Goal: Information Seeking & Learning: Learn about a topic

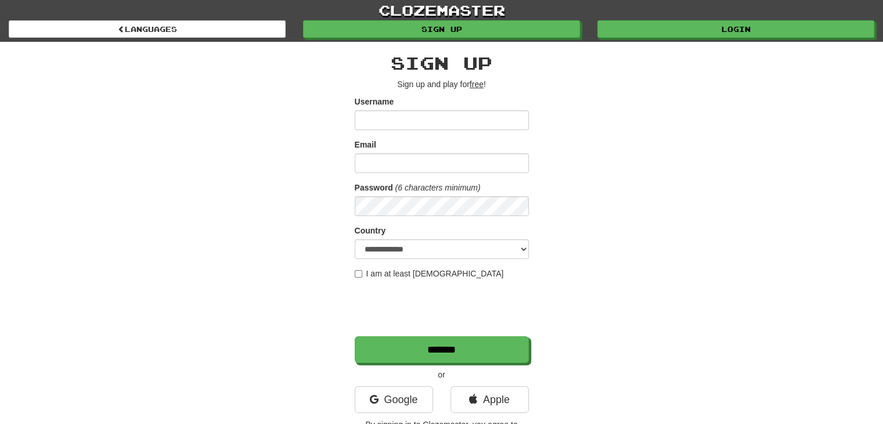
click at [702, 174] on div "**********" at bounding box center [441, 245] width 679 height 406
click at [738, 44] on div "**********" at bounding box center [441, 245] width 679 height 406
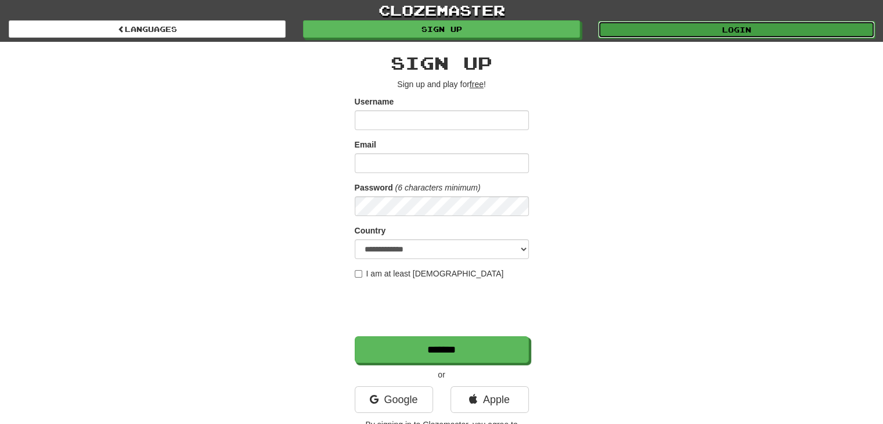
click at [743, 32] on link "Login" at bounding box center [736, 29] width 277 height 17
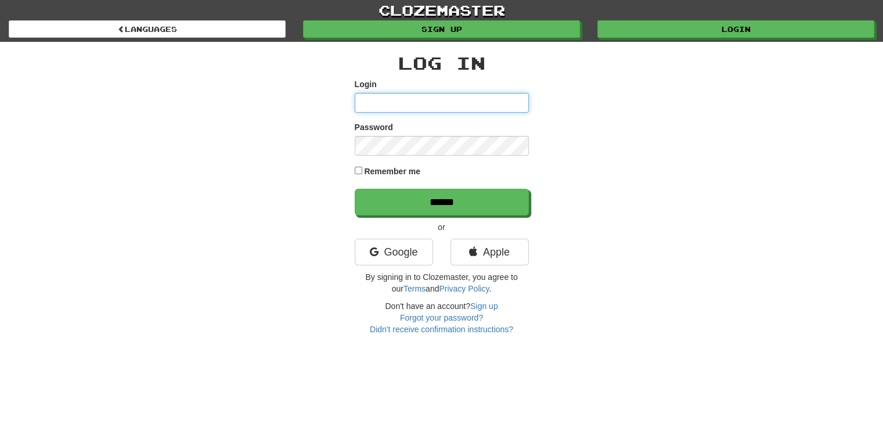
type input "*******"
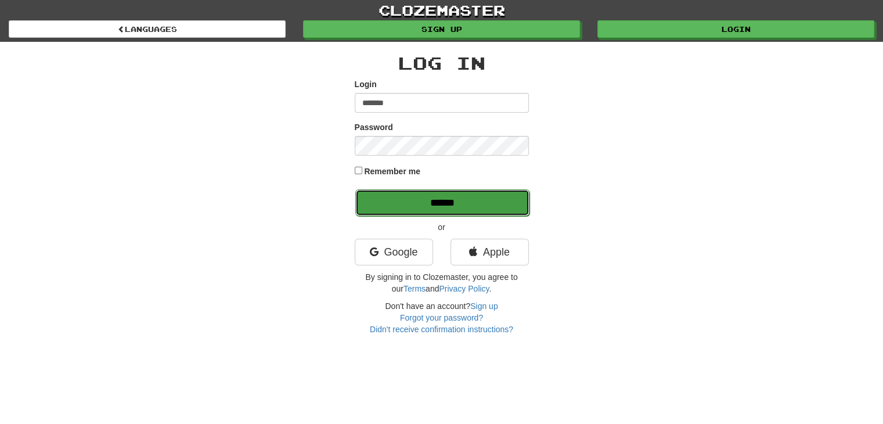
click at [426, 211] on input "******" at bounding box center [442, 202] width 174 height 27
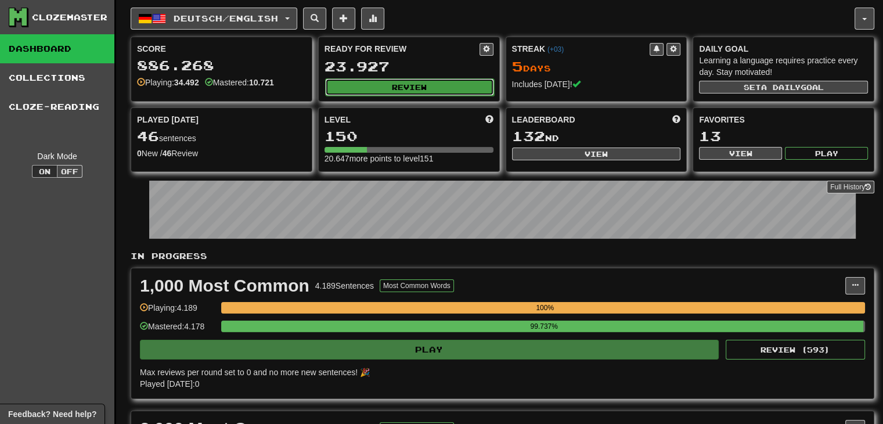
click at [432, 88] on button "Review" at bounding box center [409, 86] width 169 height 17
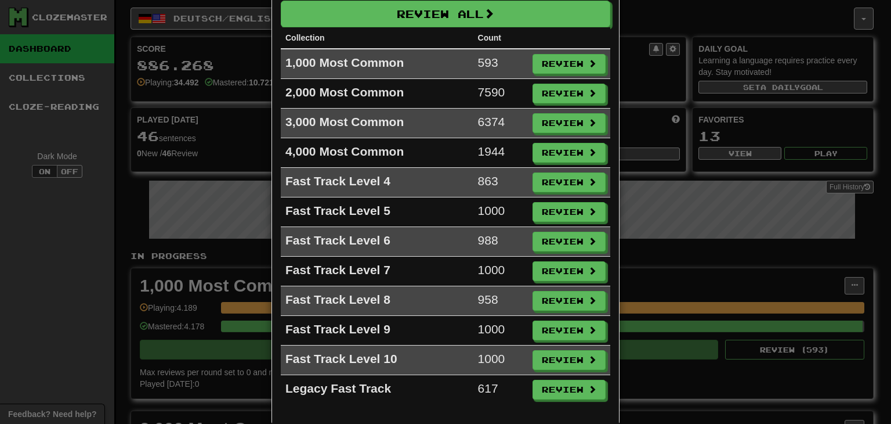
scroll to position [12, 0]
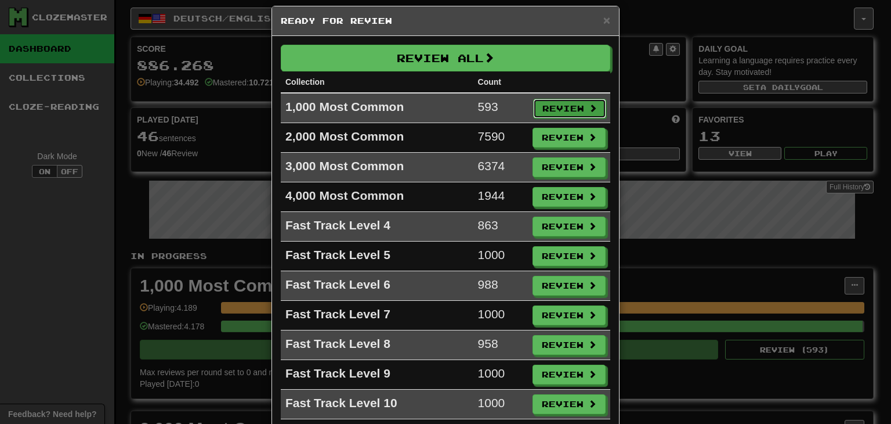
click at [581, 99] on button "Review" at bounding box center [569, 109] width 73 height 20
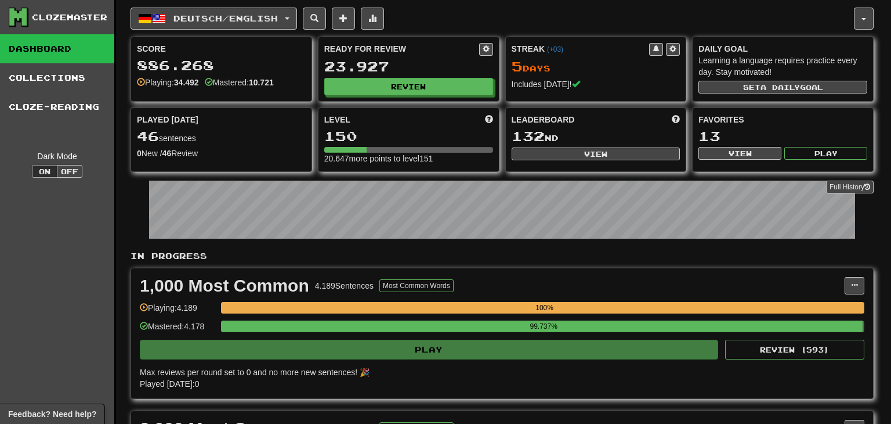
select select "**"
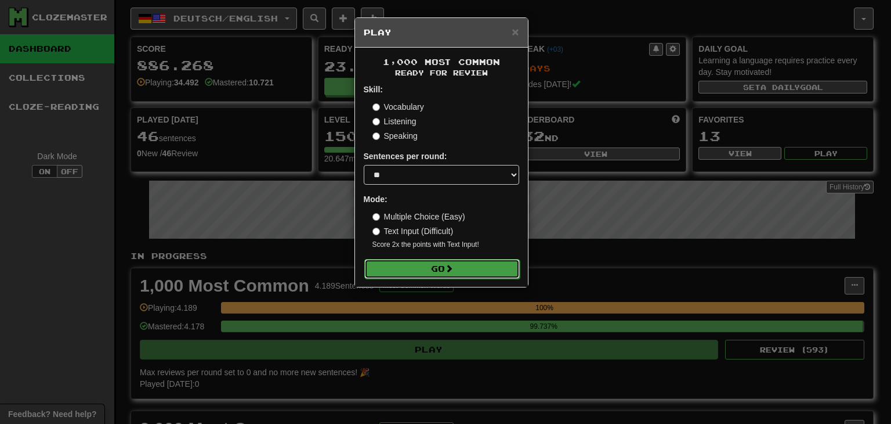
click at [471, 276] on button "Go" at bounding box center [442, 269] width 156 height 20
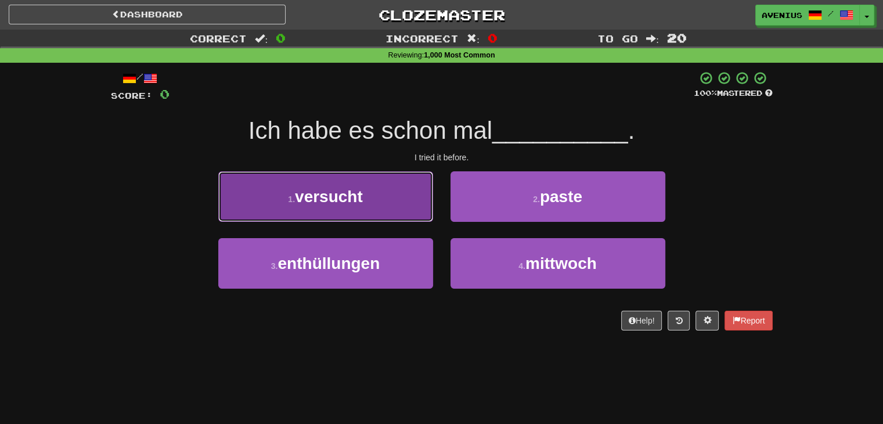
click at [403, 212] on button "1 . versucht" at bounding box center [325, 196] width 215 height 50
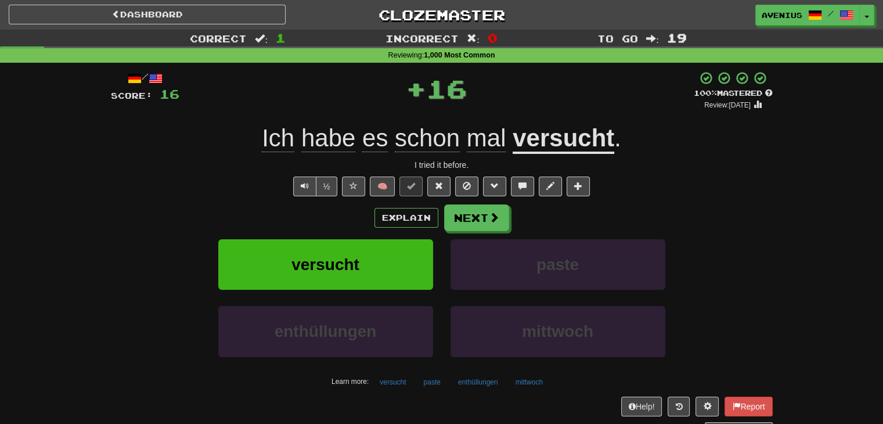
click at [497, 237] on div "Explain Next versucht paste enthüllungen mittwoch Learn more: versucht paste en…" at bounding box center [442, 297] width 662 height 186
click at [479, 221] on button "Next" at bounding box center [477, 218] width 65 height 27
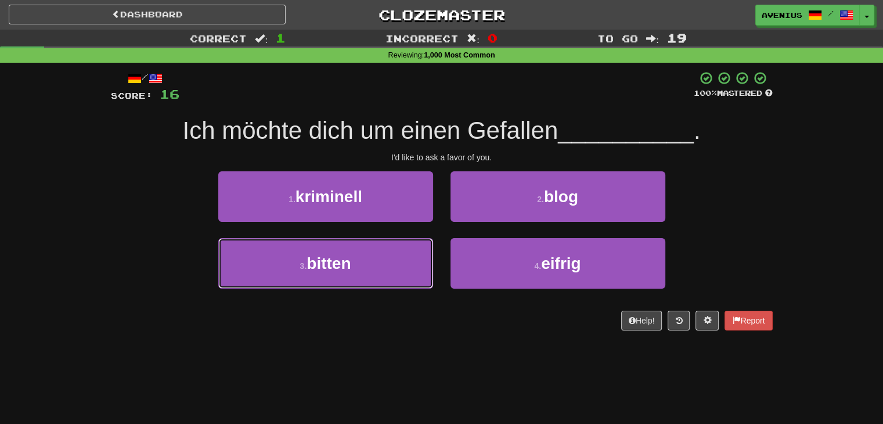
drag, startPoint x: 402, startPoint y: 250, endPoint x: 435, endPoint y: 238, distance: 35.1
click at [402, 250] on button "3 . bitten" at bounding box center [325, 263] width 215 height 50
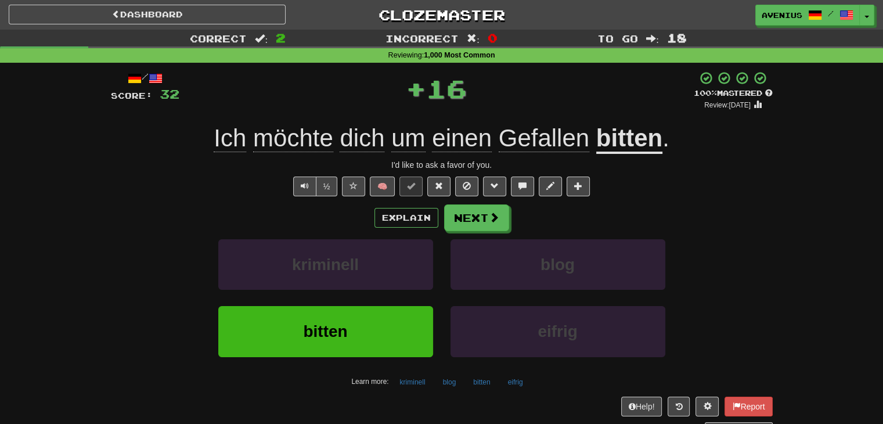
click at [520, 218] on div "Explain Next" at bounding box center [442, 217] width 662 height 27
click at [474, 221] on button "Next" at bounding box center [477, 218] width 65 height 27
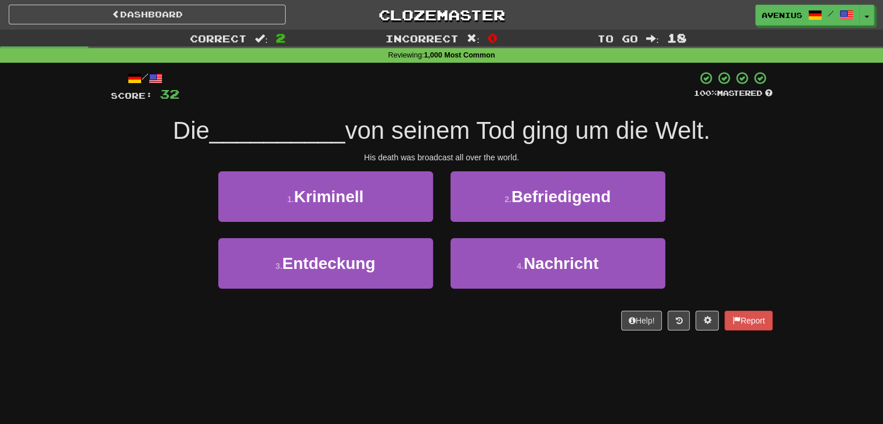
click at [439, 233] on div "1 . Kriminell" at bounding box center [325, 204] width 232 height 67
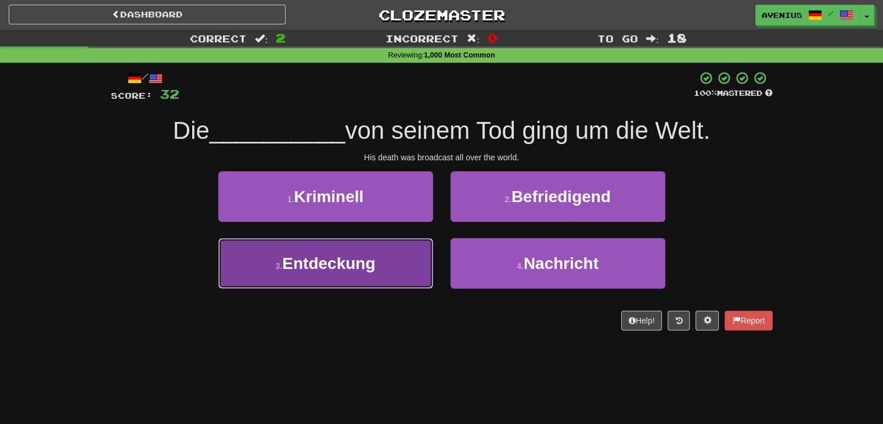
click at [386, 270] on button "3 . Entdeckung" at bounding box center [325, 263] width 215 height 50
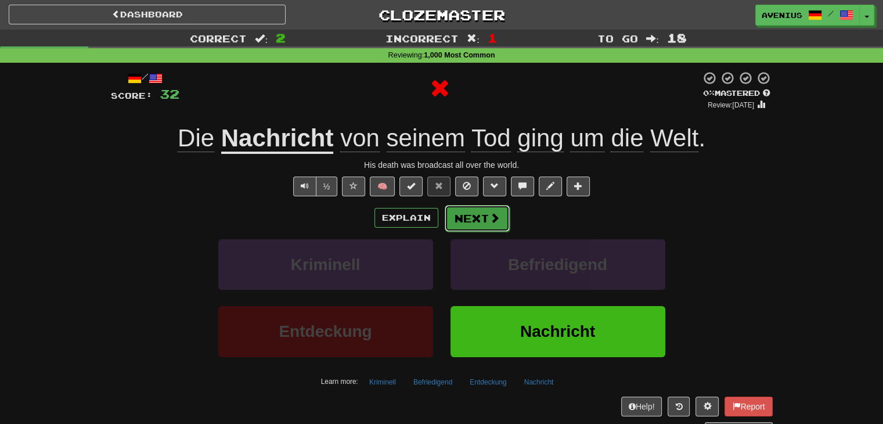
click at [485, 216] on button "Next" at bounding box center [477, 218] width 65 height 27
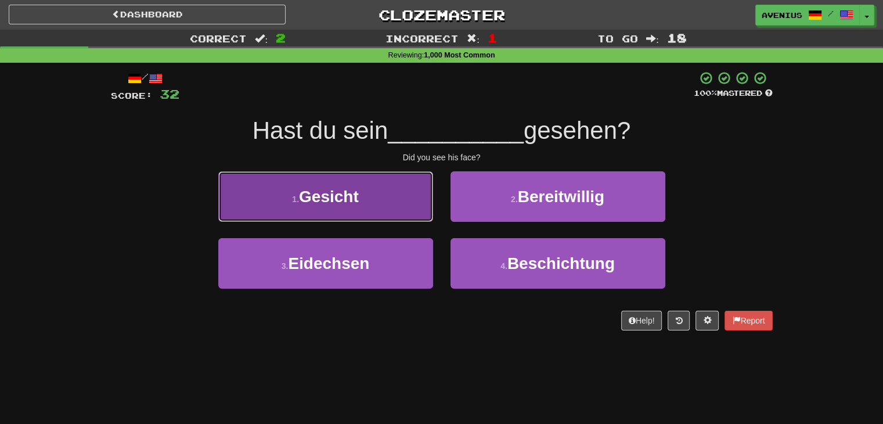
click at [405, 207] on button "1 . Gesicht" at bounding box center [325, 196] width 215 height 50
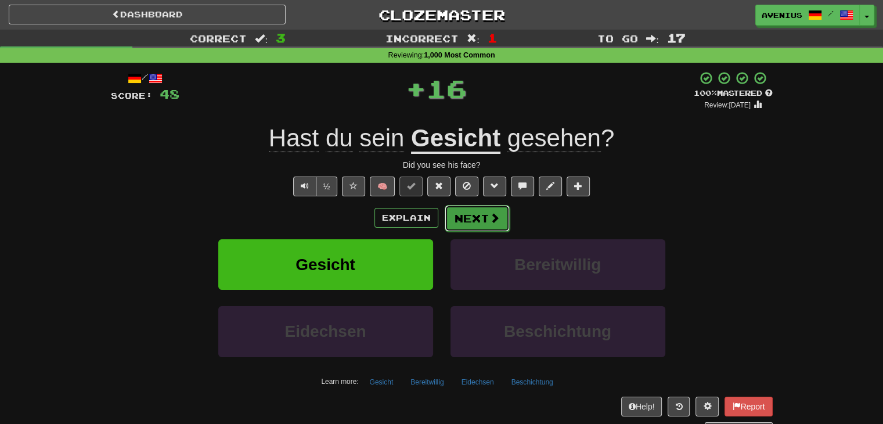
click at [469, 221] on button "Next" at bounding box center [477, 218] width 65 height 27
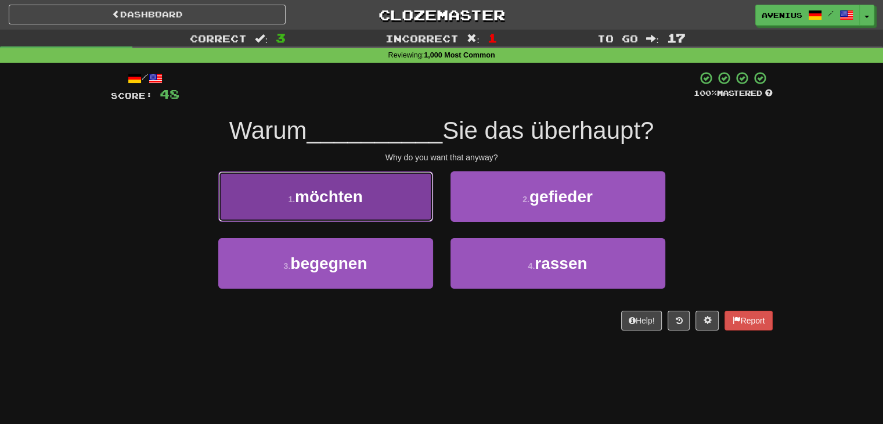
click at [362, 189] on span "möchten" at bounding box center [329, 196] width 68 height 18
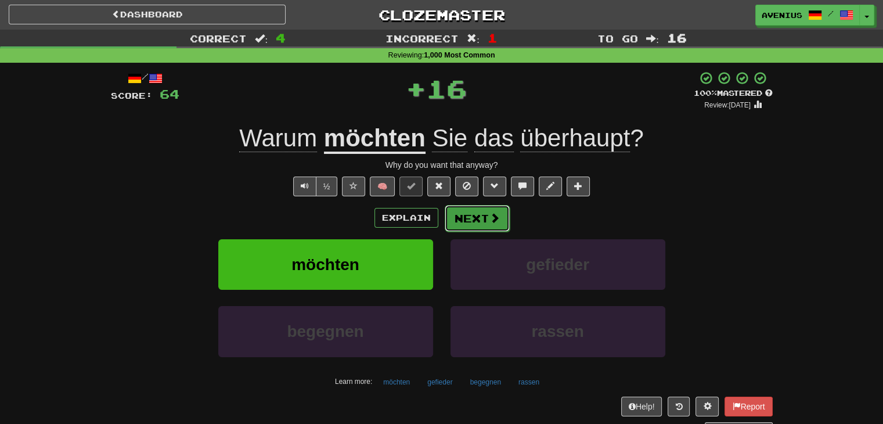
click at [464, 217] on button "Next" at bounding box center [477, 218] width 65 height 27
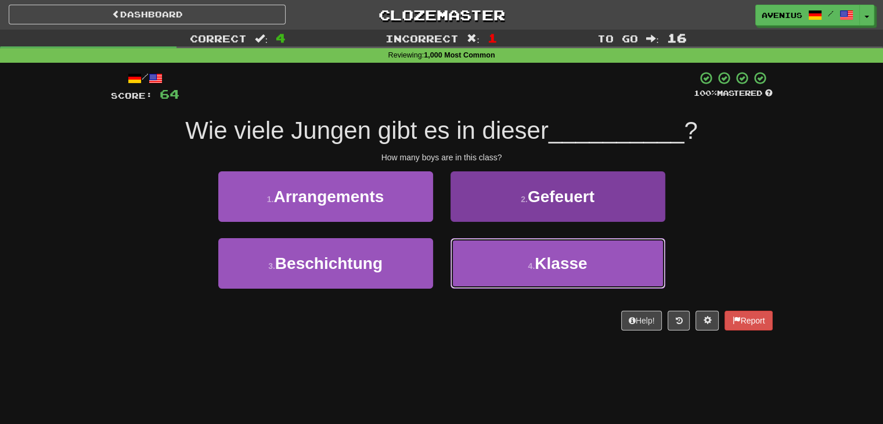
click at [470, 264] on button "4 . Klasse" at bounding box center [557, 263] width 215 height 50
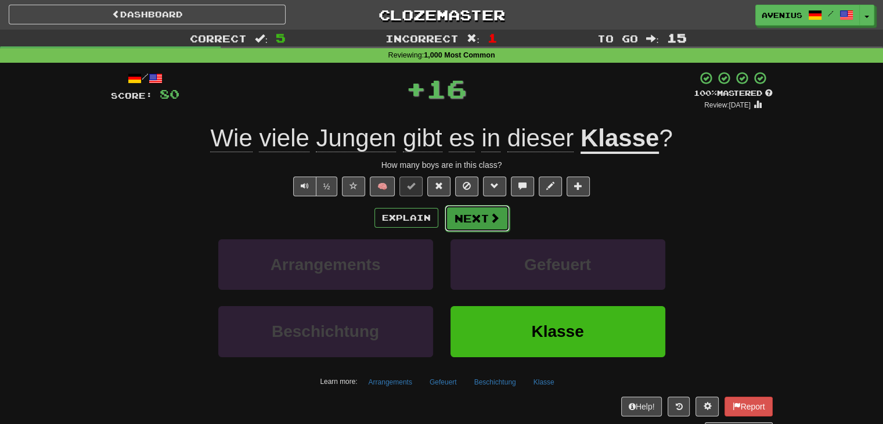
click at [450, 218] on button "Next" at bounding box center [477, 218] width 65 height 27
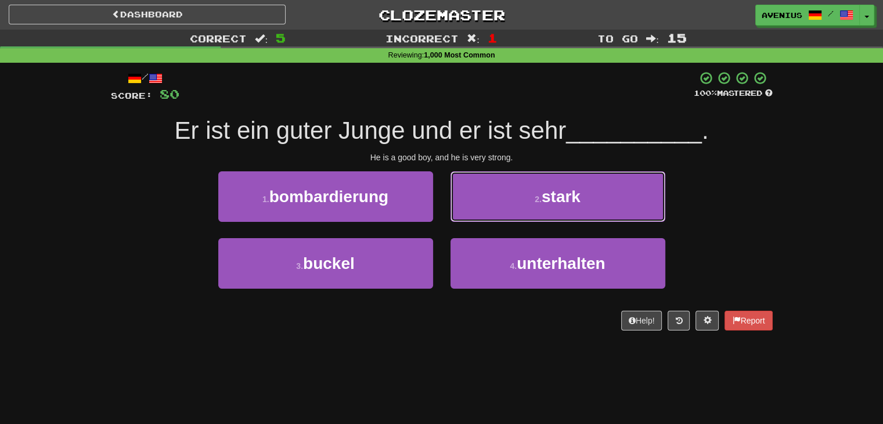
click at [476, 203] on button "2 . stark" at bounding box center [557, 196] width 215 height 50
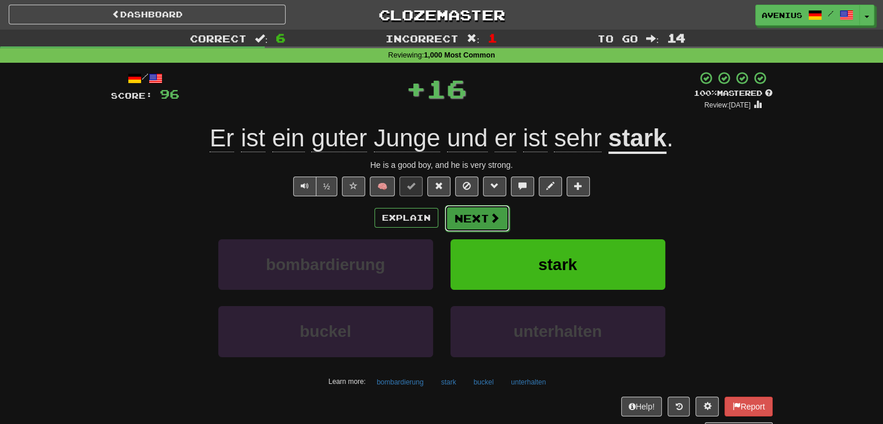
click at [462, 223] on button "Next" at bounding box center [477, 218] width 65 height 27
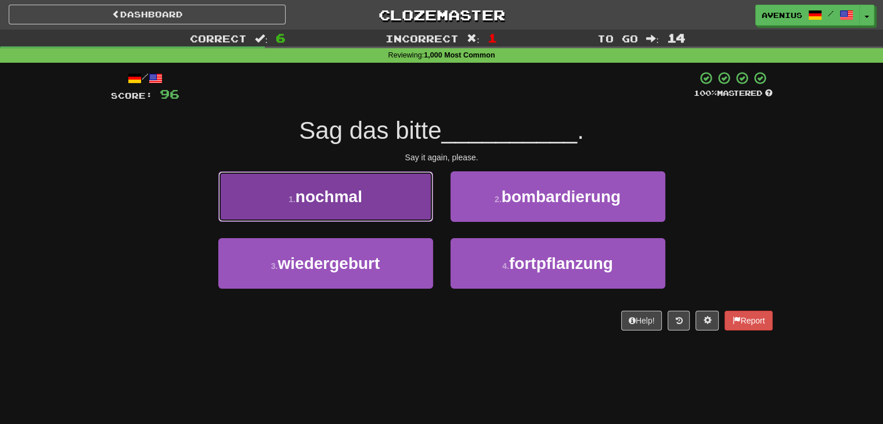
click at [402, 210] on button "1 . nochmal" at bounding box center [325, 196] width 215 height 50
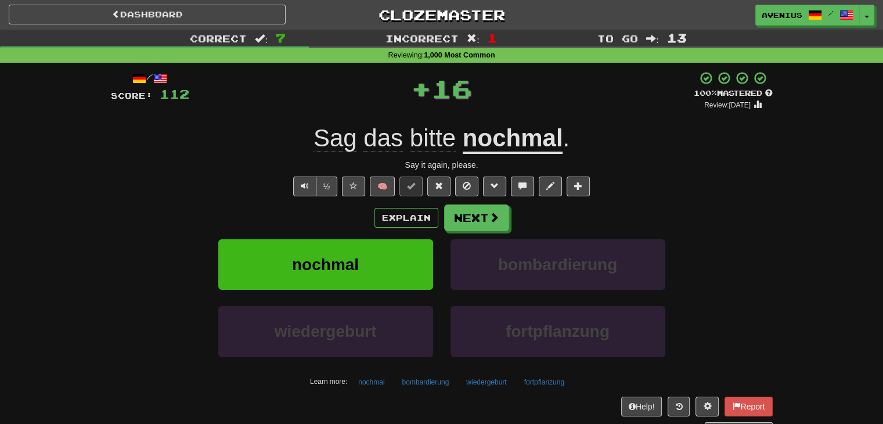
click at [492, 230] on div "Explain Next nochmal bombardierung wiedergeburt fortpflanzung Learn more: nochm…" at bounding box center [442, 297] width 662 height 186
click at [465, 222] on button "Next" at bounding box center [477, 218] width 65 height 27
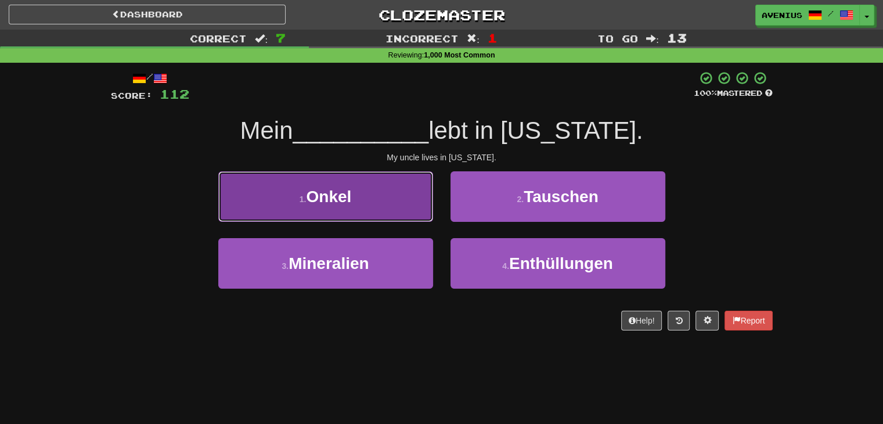
click at [409, 206] on button "1 . Onkel" at bounding box center [325, 196] width 215 height 50
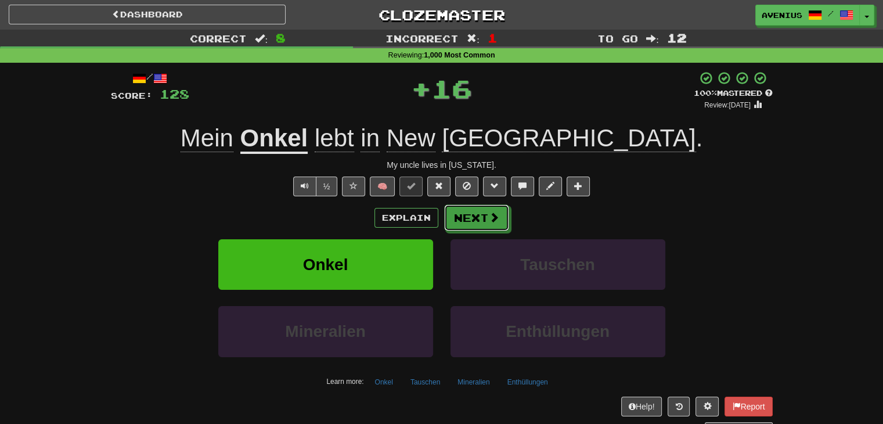
click at [470, 223] on button "Next" at bounding box center [476, 217] width 65 height 27
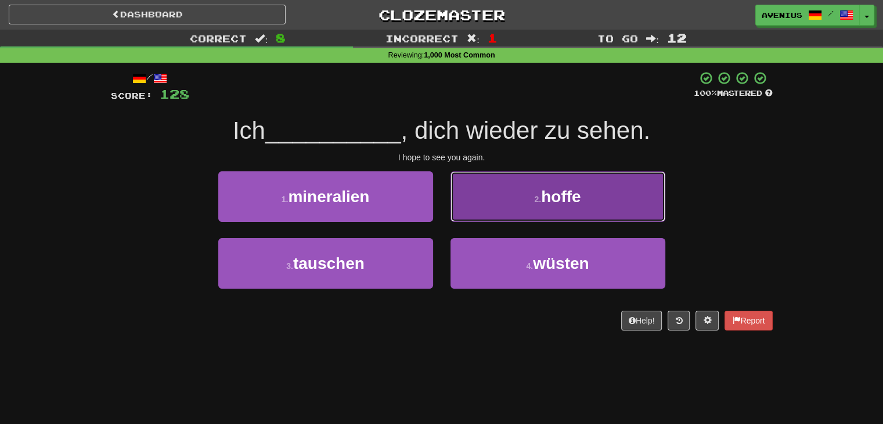
click at [476, 205] on button "2 . hoffe" at bounding box center [557, 196] width 215 height 50
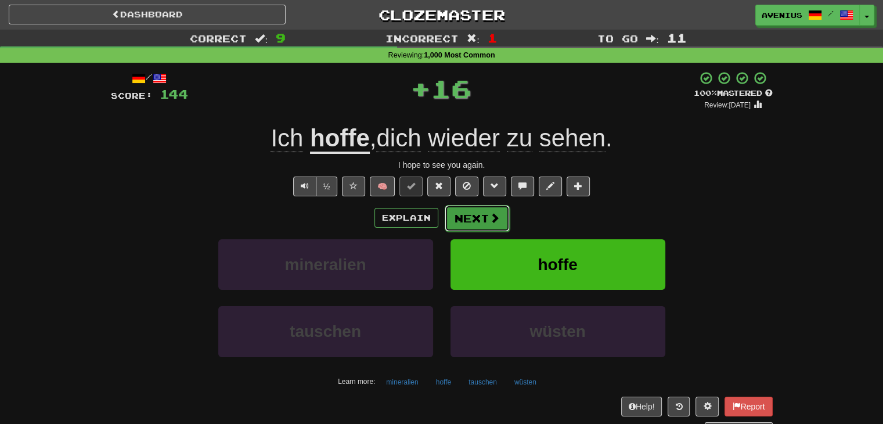
click at [457, 229] on button "Next" at bounding box center [477, 218] width 65 height 27
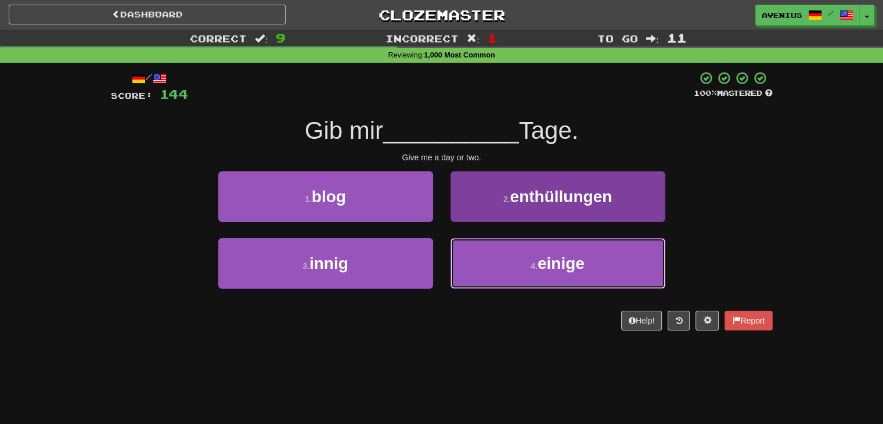
drag, startPoint x: 472, startPoint y: 253, endPoint x: 464, endPoint y: 240, distance: 15.3
click at [472, 252] on button "4 . einige" at bounding box center [557, 263] width 215 height 50
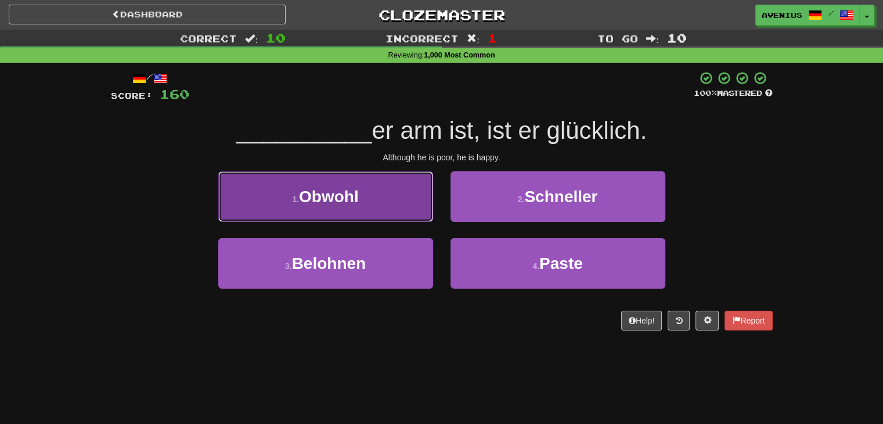
click at [417, 221] on button "1 . Obwohl" at bounding box center [325, 196] width 215 height 50
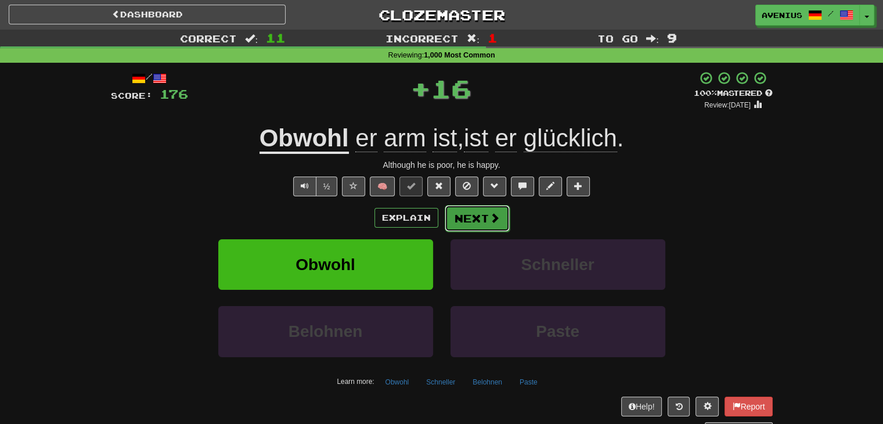
click at [475, 218] on button "Next" at bounding box center [477, 218] width 65 height 27
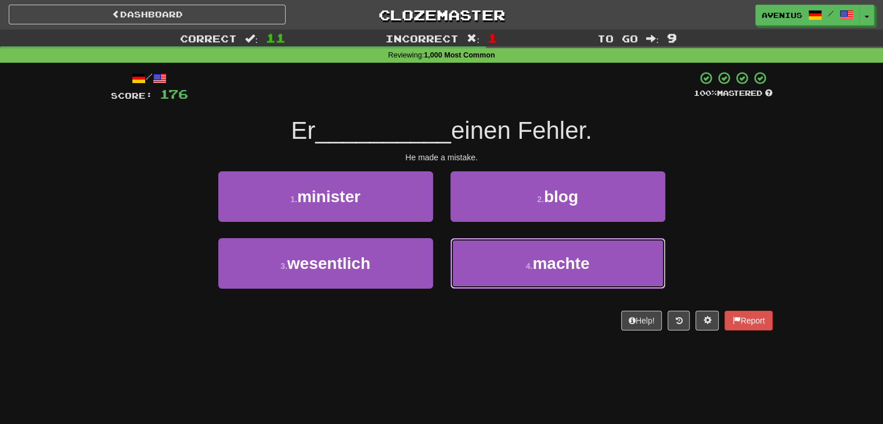
drag, startPoint x: 469, startPoint y: 255, endPoint x: 462, endPoint y: 231, distance: 25.5
click at [469, 254] on button "4 . machte" at bounding box center [557, 263] width 215 height 50
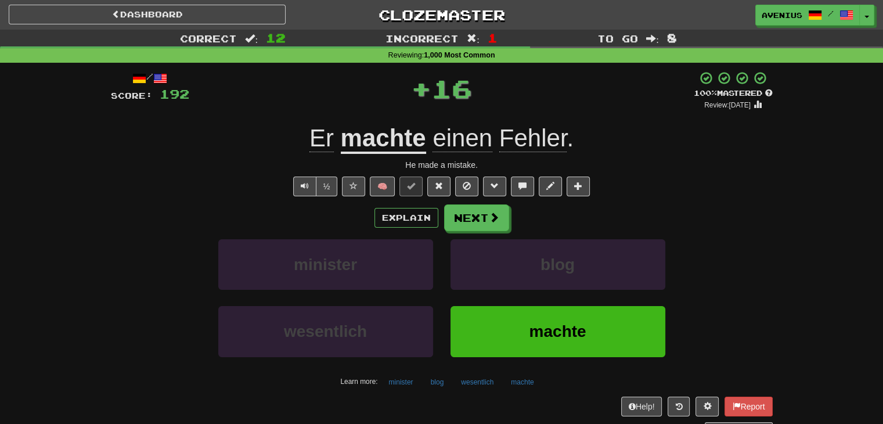
click at [461, 222] on button "Next" at bounding box center [476, 217] width 65 height 27
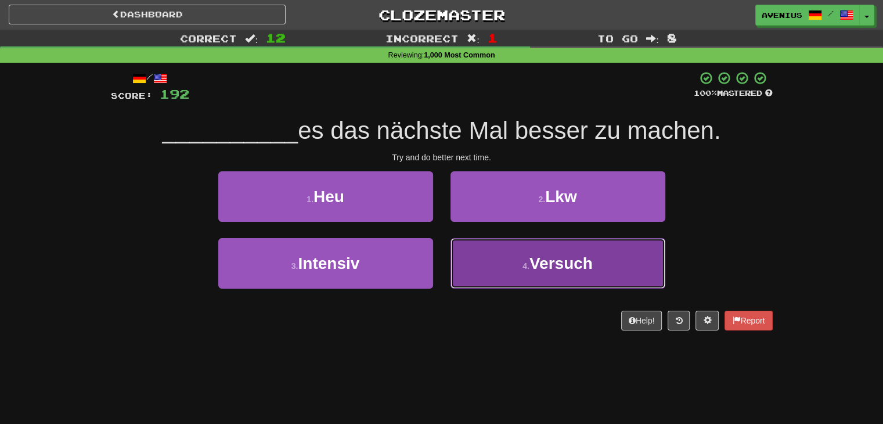
click at [465, 255] on button "4 . Versuch" at bounding box center [557, 263] width 215 height 50
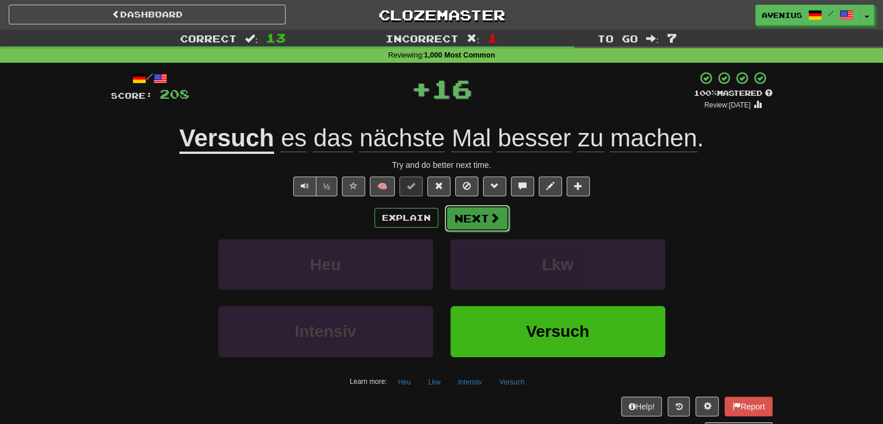
click at [467, 226] on button "Next" at bounding box center [477, 218] width 65 height 27
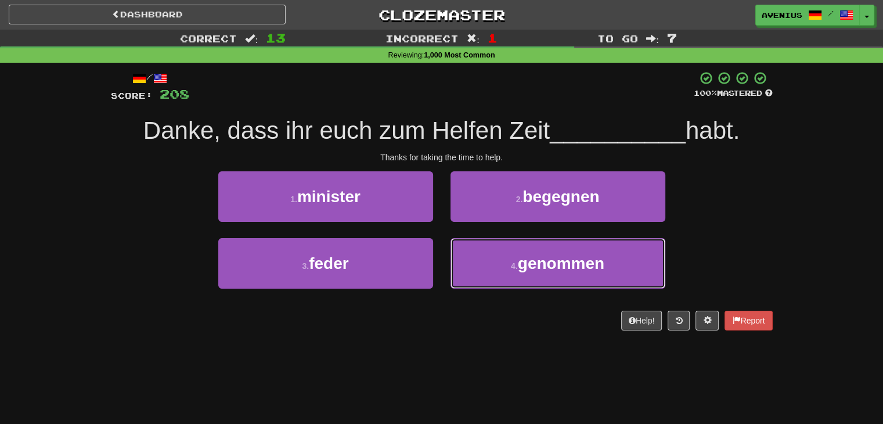
drag, startPoint x: 474, startPoint y: 272, endPoint x: 460, endPoint y: 233, distance: 41.3
click at [474, 270] on button "4 . genommen" at bounding box center [557, 263] width 215 height 50
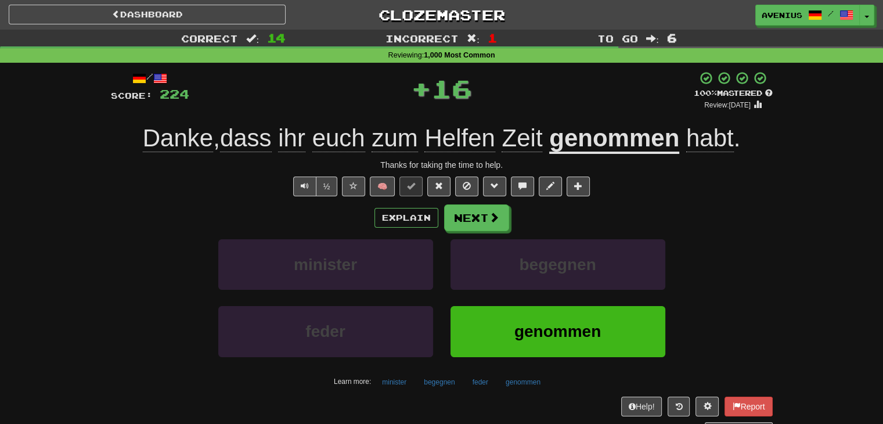
click at [456, 215] on button "Next" at bounding box center [476, 217] width 65 height 27
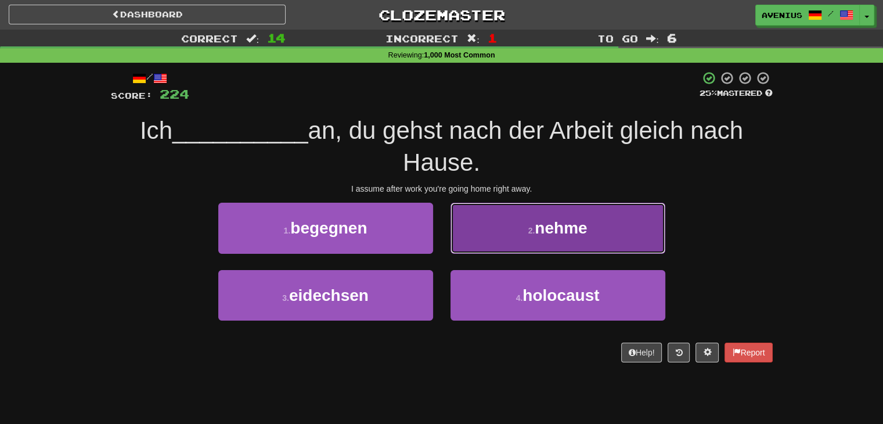
click at [455, 243] on button "2 . nehme" at bounding box center [557, 228] width 215 height 50
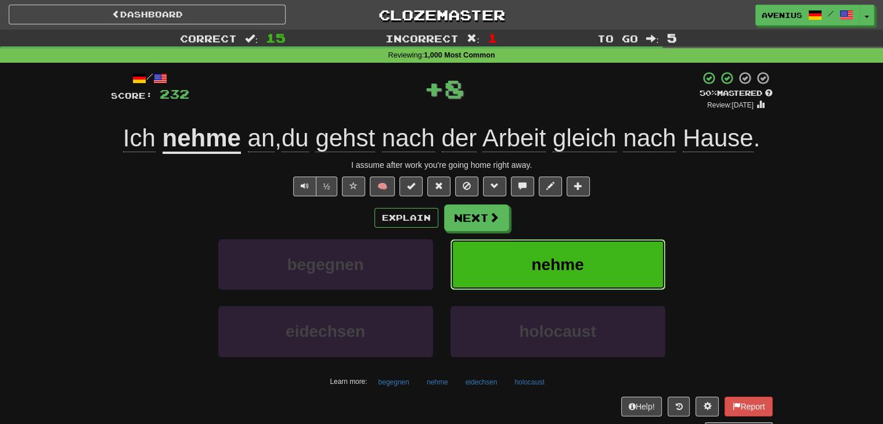
click at [453, 247] on button "nehme" at bounding box center [557, 264] width 215 height 50
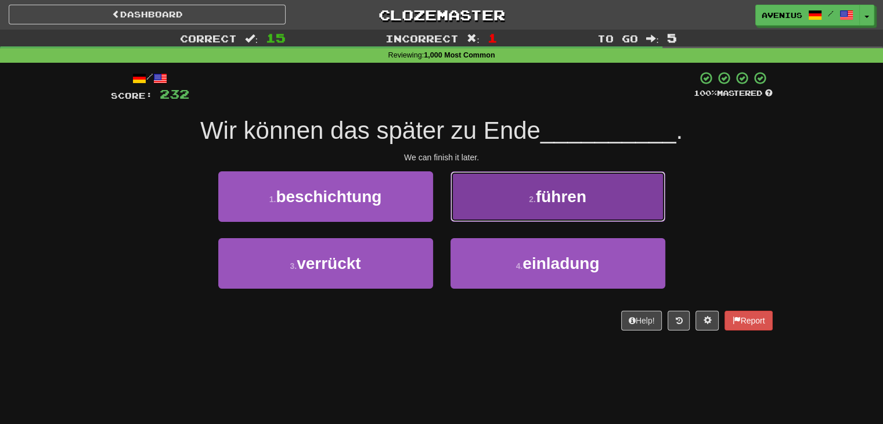
click at [463, 208] on button "2 . führen" at bounding box center [557, 196] width 215 height 50
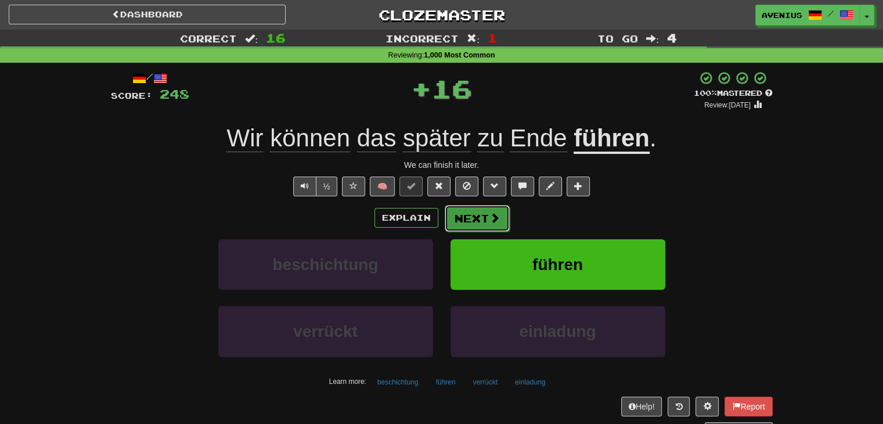
drag, startPoint x: 463, startPoint y: 208, endPoint x: 451, endPoint y: 220, distance: 16.0
click at [451, 220] on button "Next" at bounding box center [477, 218] width 65 height 27
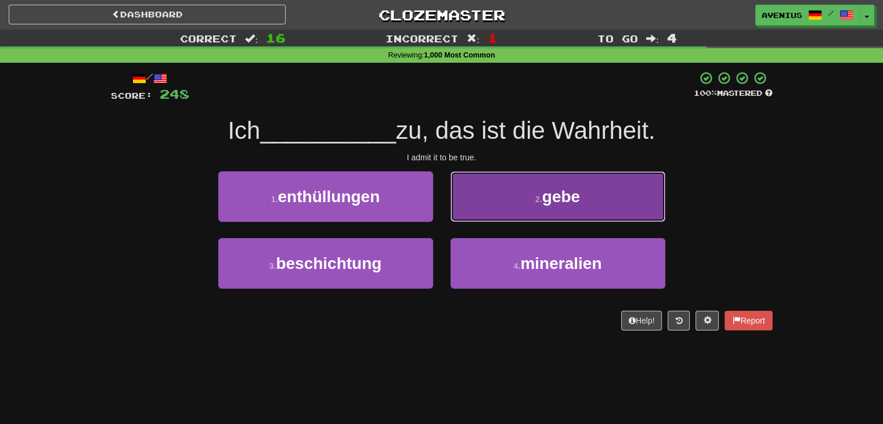
click at [462, 214] on button "2 . gebe" at bounding box center [557, 196] width 215 height 50
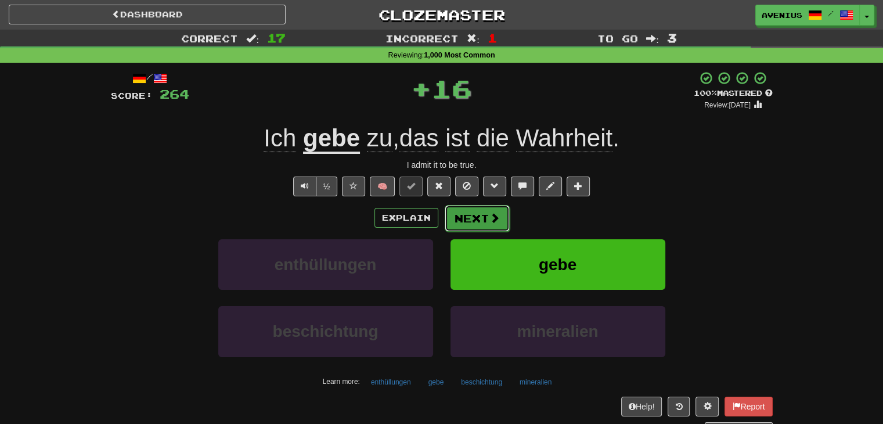
click at [457, 227] on button "Next" at bounding box center [477, 218] width 65 height 27
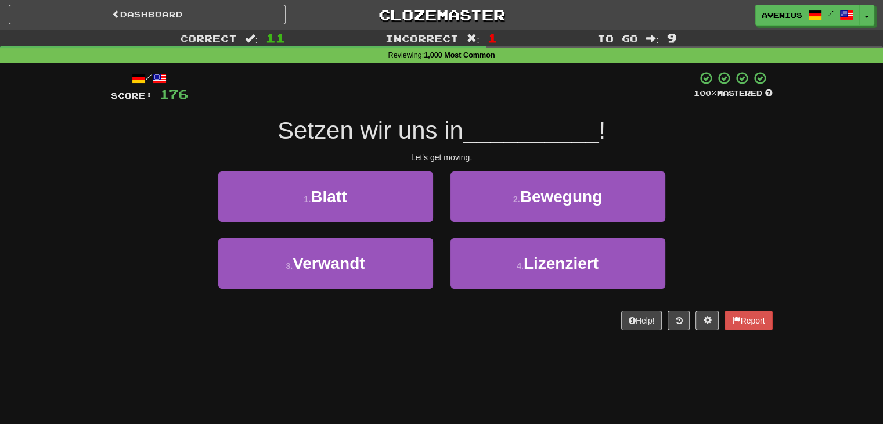
click at [773, 234] on div "/ Score: 176 100 % Mastered Setzen wir uns in __________ ! Let's get moving. 1 …" at bounding box center [441, 205] width 679 height 284
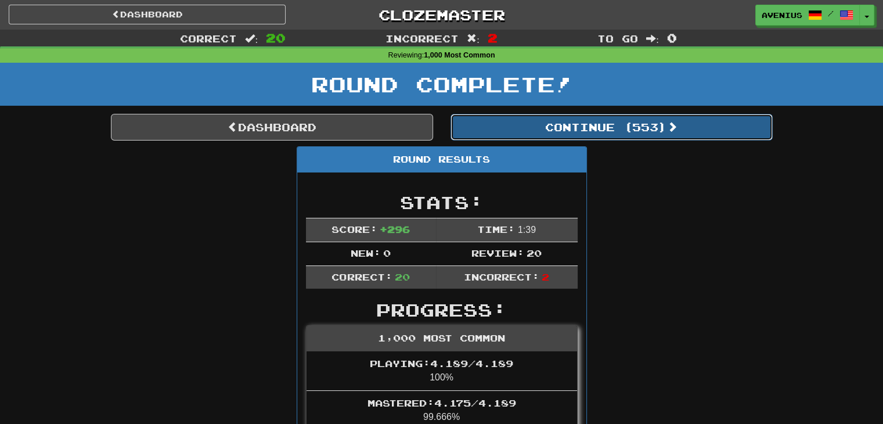
click at [677, 136] on button "Continue ( 553 )" at bounding box center [611, 127] width 322 height 27
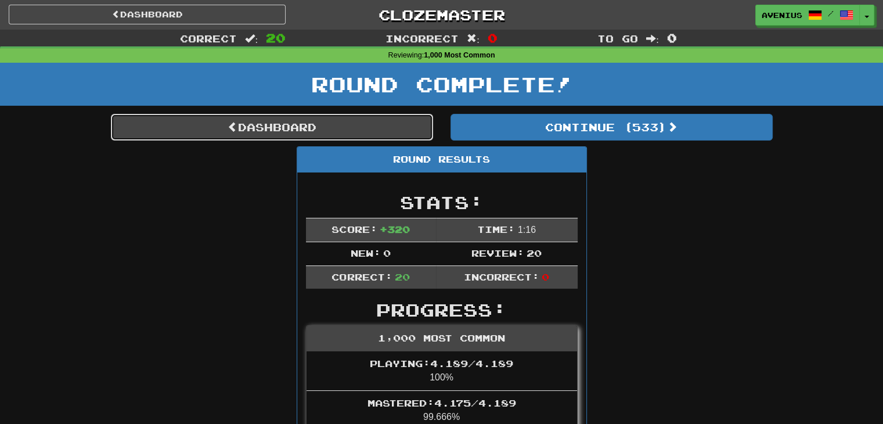
click at [381, 126] on link "Dashboard" at bounding box center [272, 127] width 322 height 27
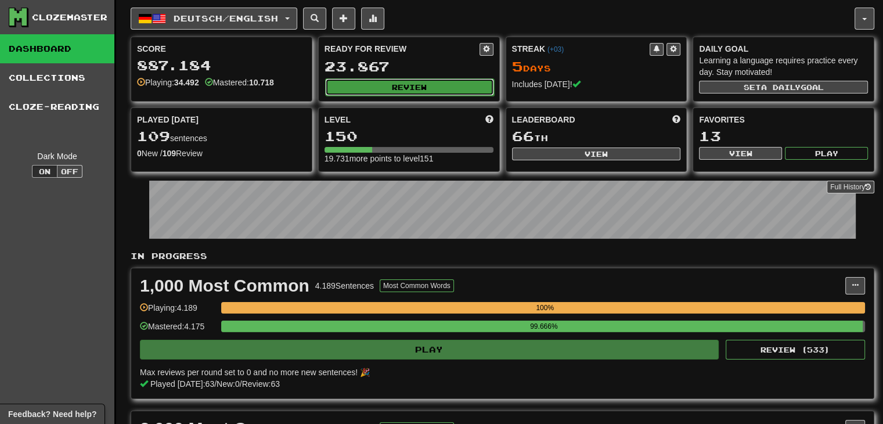
click at [447, 80] on button "Review" at bounding box center [409, 86] width 169 height 17
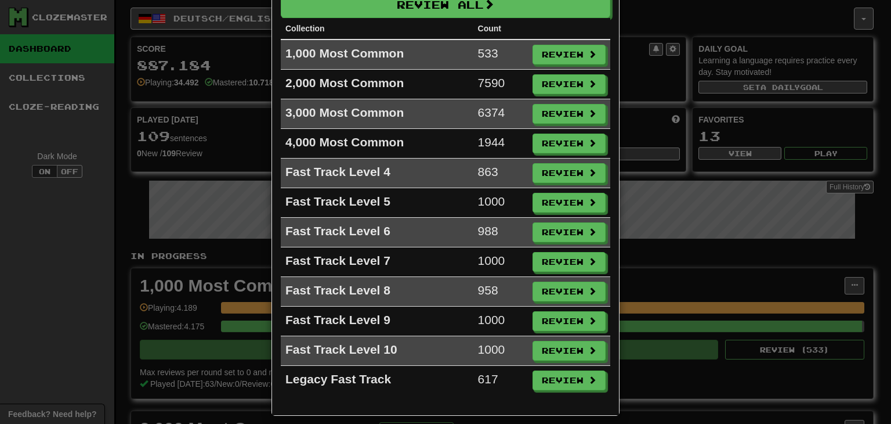
scroll to position [70, 0]
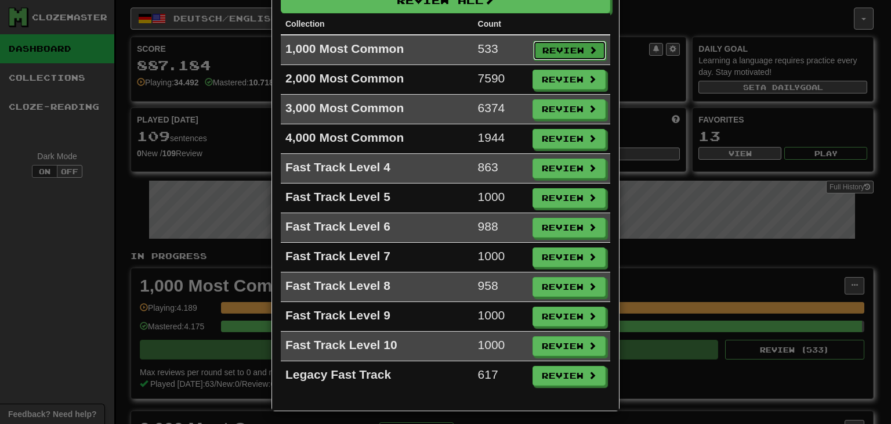
click at [577, 49] on button "Review" at bounding box center [569, 51] width 73 height 20
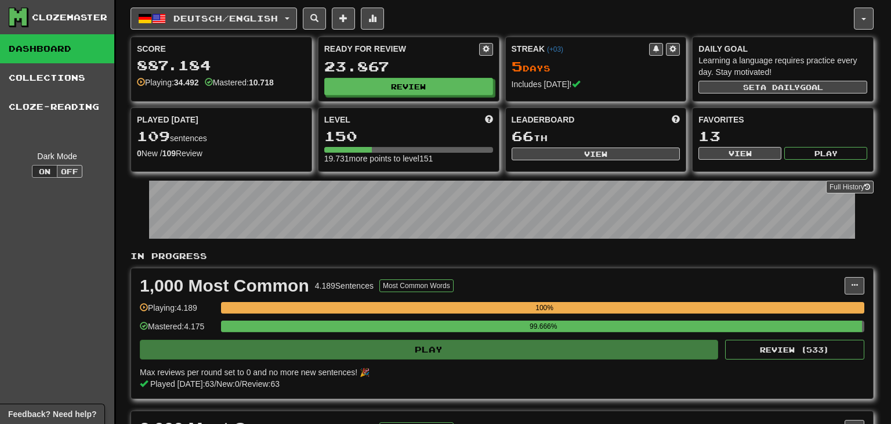
select select "**"
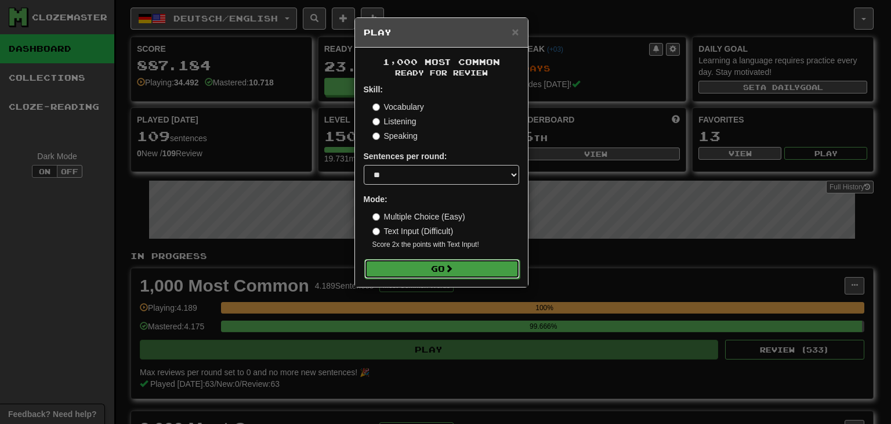
click at [432, 265] on button "Go" at bounding box center [442, 269] width 156 height 20
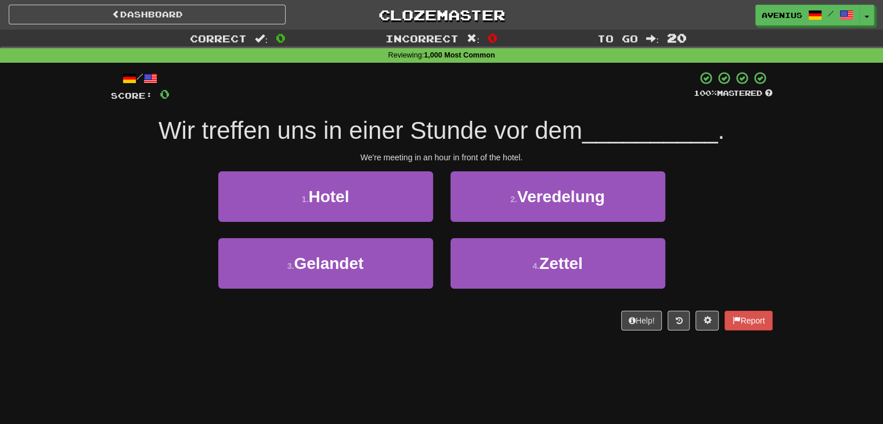
click at [768, 238] on div "3 . Gelandet 4 . Zettel" at bounding box center [441, 271] width 696 height 67
click at [786, 228] on div "Correct : 0 Incorrect : 0 To go : 20 Reviewing : 1,000 Most Common / Score: 0 1…" at bounding box center [441, 188] width 883 height 317
click at [819, 194] on div "Correct : 0 Incorrect : 0 To go : 20 Reviewing : 1,000 Most Common / Score: 0 1…" at bounding box center [441, 188] width 883 height 317
click at [812, 225] on div "Correct : 0 Incorrect : 0 To go : 20 Reviewing : 1,000 Most Common / Score: 0 1…" at bounding box center [441, 188] width 883 height 317
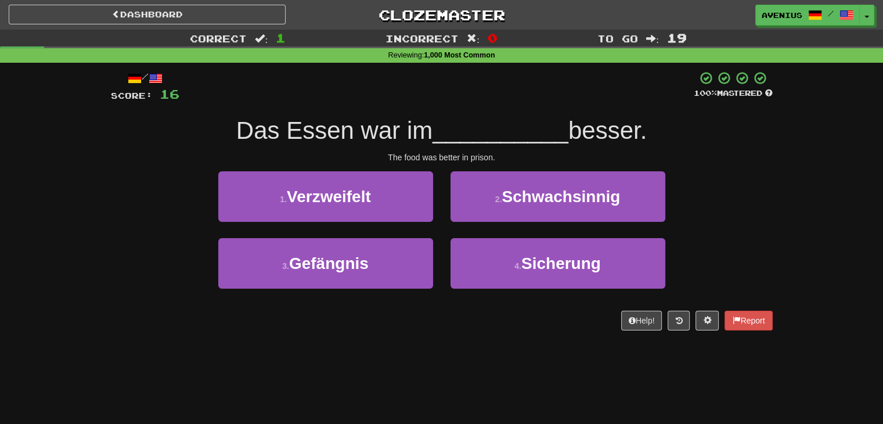
click at [789, 227] on div "Correct : 1 Incorrect : 0 To go : 19 Reviewing : 1,000 Most Common / Score: 16 …" at bounding box center [441, 188] width 883 height 317
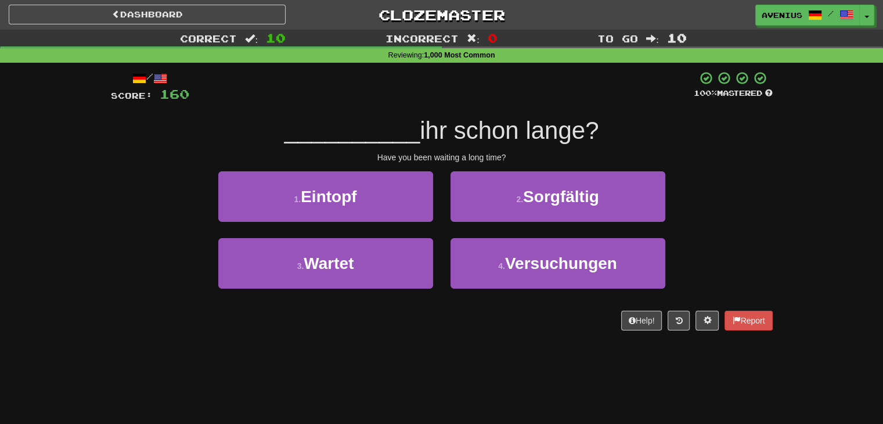
click at [796, 229] on div "Correct : 10 Incorrect : 0 To go : 10 Reviewing : 1,000 Most Common / Score: 16…" at bounding box center [441, 188] width 883 height 317
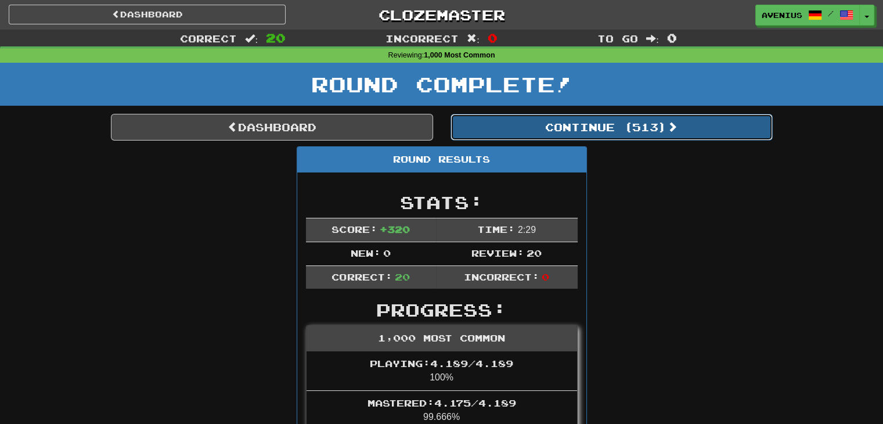
click at [701, 122] on button "Continue ( 513 )" at bounding box center [611, 127] width 322 height 27
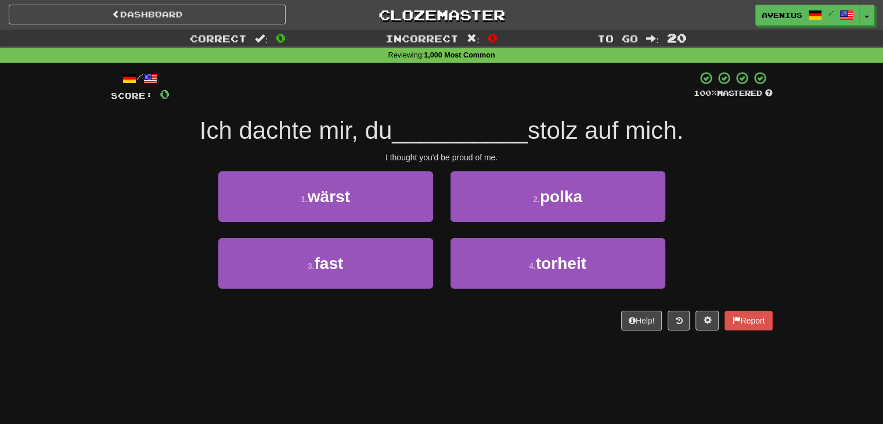
click at [796, 223] on div "Correct : 0 Incorrect : 0 To go : 20 Reviewing : 1,000 Most Common / Score: 0 1…" at bounding box center [441, 188] width 883 height 317
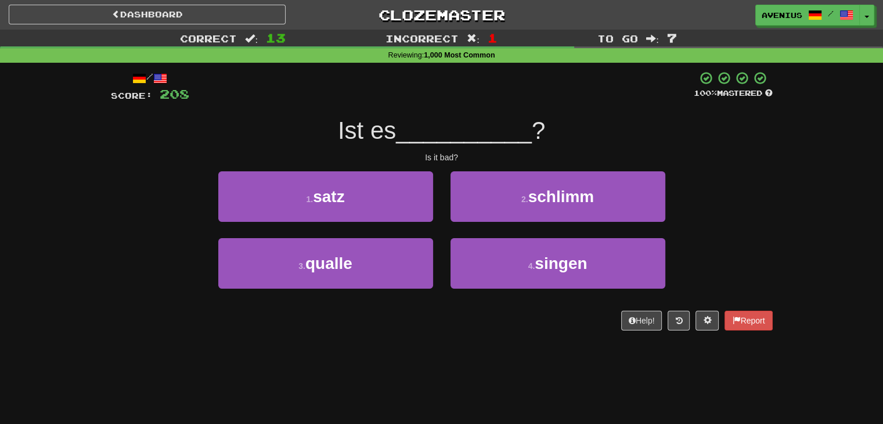
drag, startPoint x: 778, startPoint y: 229, endPoint x: 793, endPoint y: 227, distance: 15.7
click at [793, 227] on div "Correct : 13 Incorrect : 1 To go : 7 Reviewing : 1,000 Most Common / Score: 208…" at bounding box center [441, 188] width 883 height 317
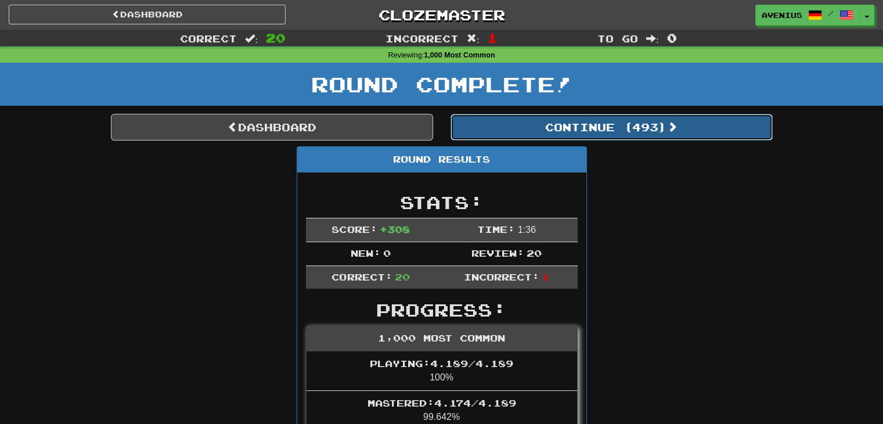
click at [740, 129] on button "Continue ( 493 )" at bounding box center [611, 127] width 322 height 27
